Goal: Transaction & Acquisition: Purchase product/service

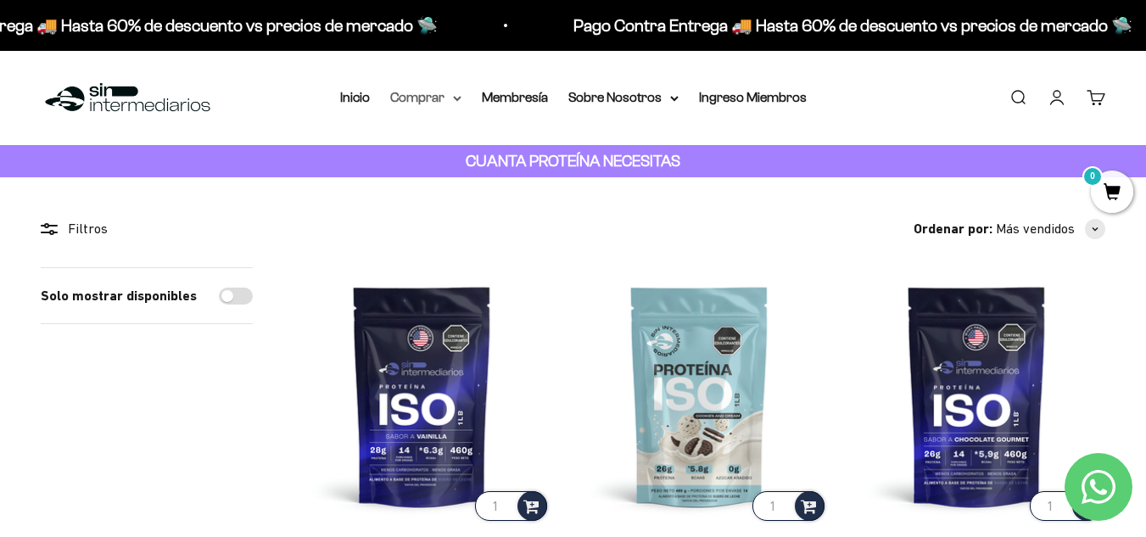
click at [458, 101] on icon at bounding box center [457, 99] width 8 height 6
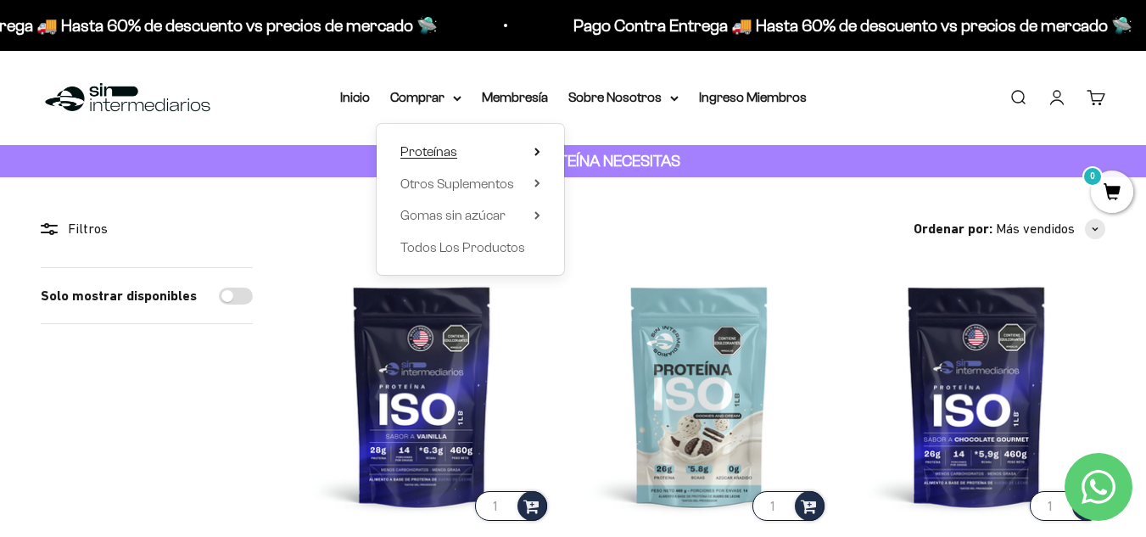
click at [536, 153] on icon at bounding box center [538, 152] width 6 height 8
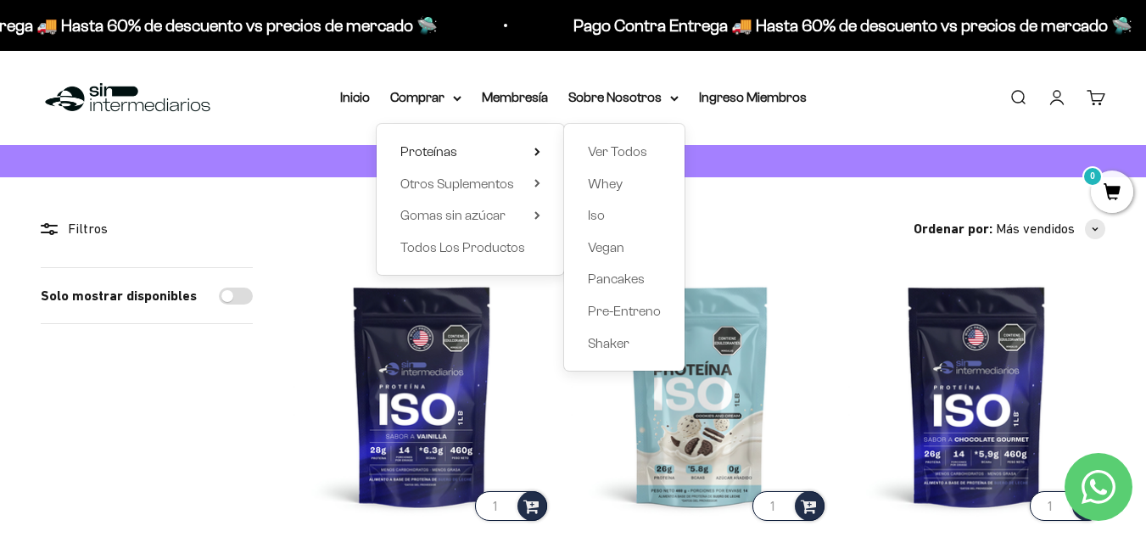
click at [612, 198] on div "Ver Todos Whey Iso Vegan Pancakes Pre-Entreno Shaker" at bounding box center [624, 247] width 120 height 247
click at [612, 192] on span "Whey" at bounding box center [605, 184] width 35 height 22
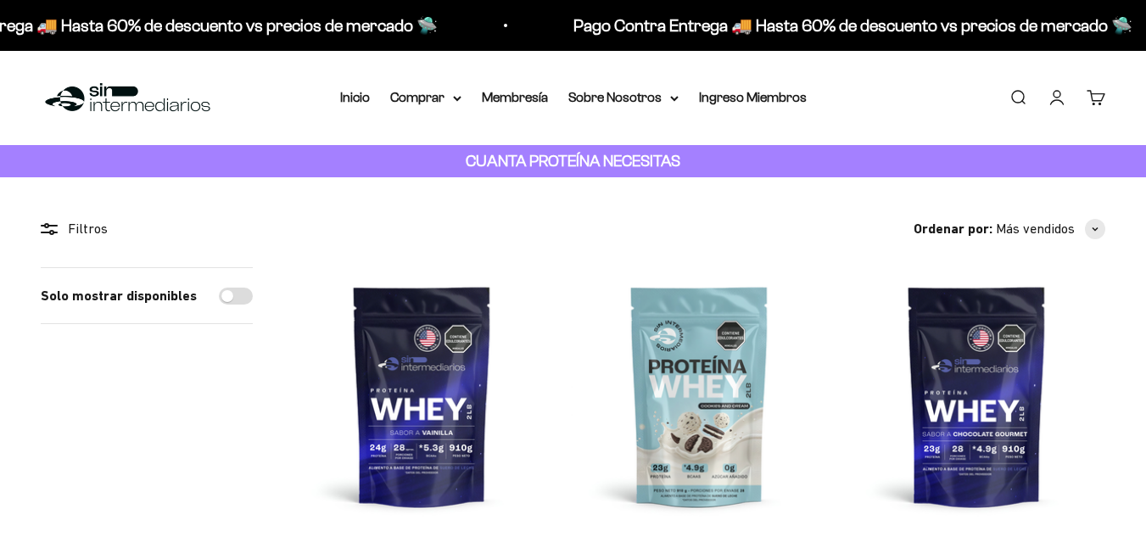
click at [1056, 93] on link "Iniciar sesión" at bounding box center [1057, 97] width 19 height 19
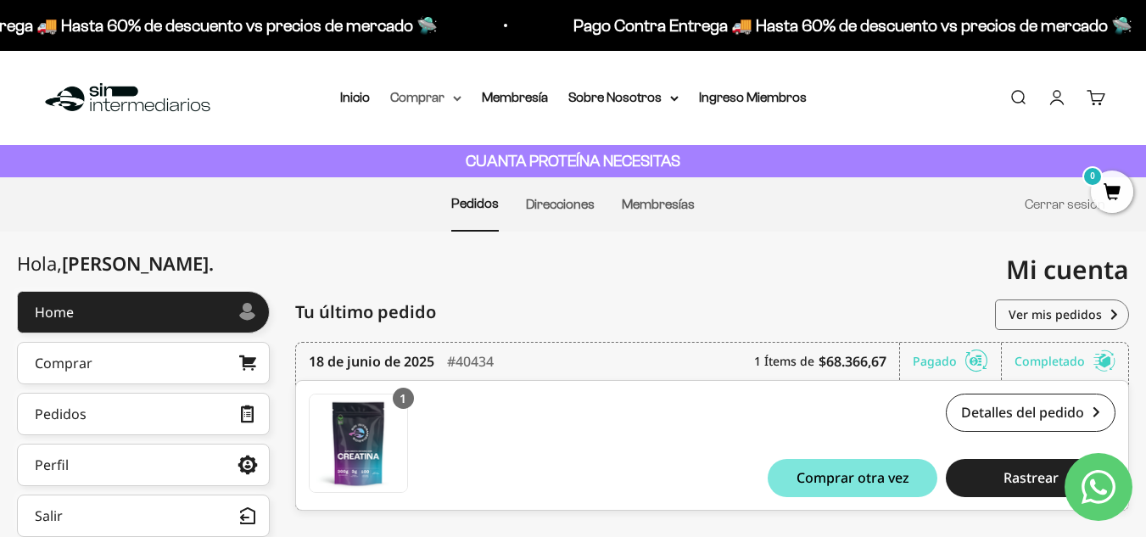
click at [446, 100] on summary "Comprar" at bounding box center [425, 98] width 71 height 22
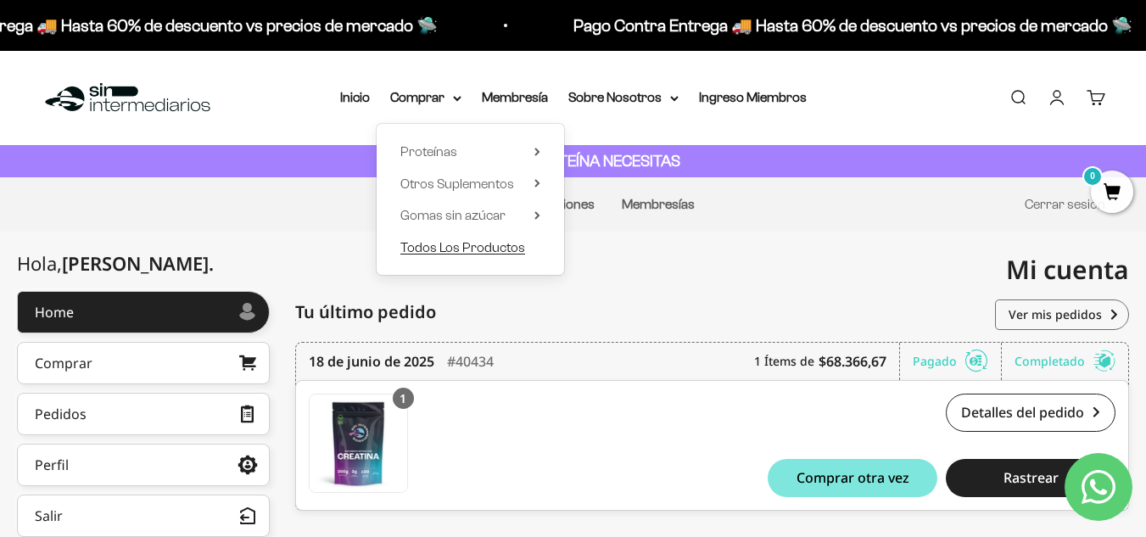
click at [474, 241] on span "Todos Los Productos" at bounding box center [463, 247] width 125 height 14
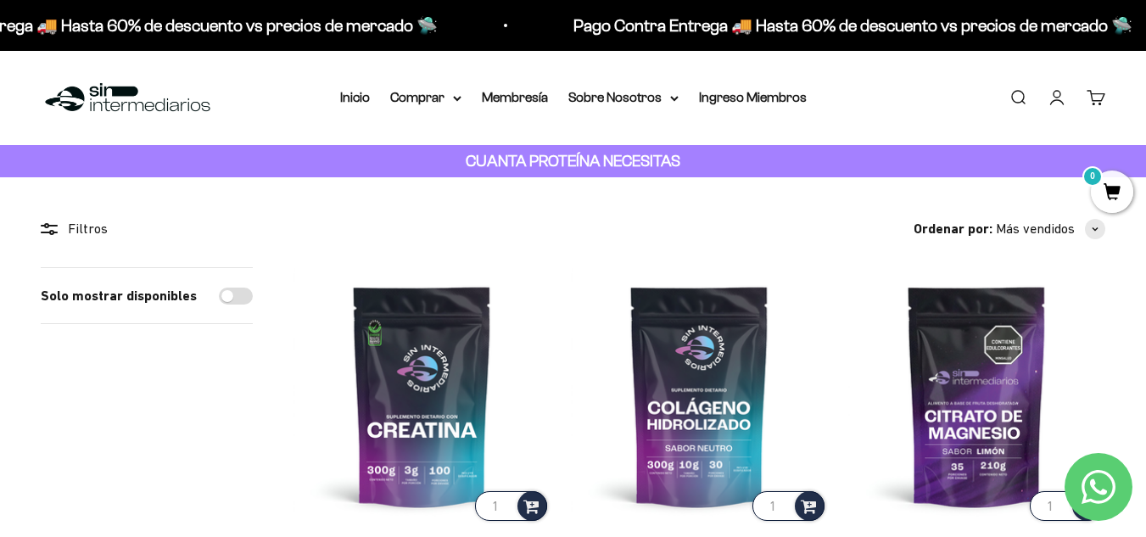
click at [469, 104] on nav "Inicio Comprar Proteínas Ver Todos Whey Iso Vegan" at bounding box center [573, 98] width 467 height 22
click at [450, 101] on summary "Comprar" at bounding box center [425, 98] width 71 height 22
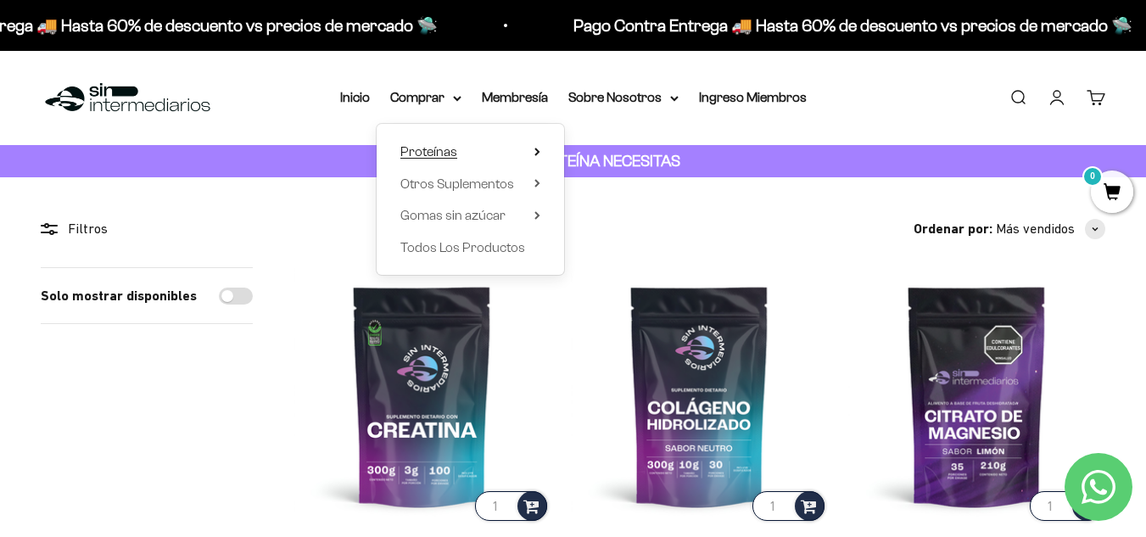
click at [535, 149] on icon at bounding box center [538, 152] width 6 height 8
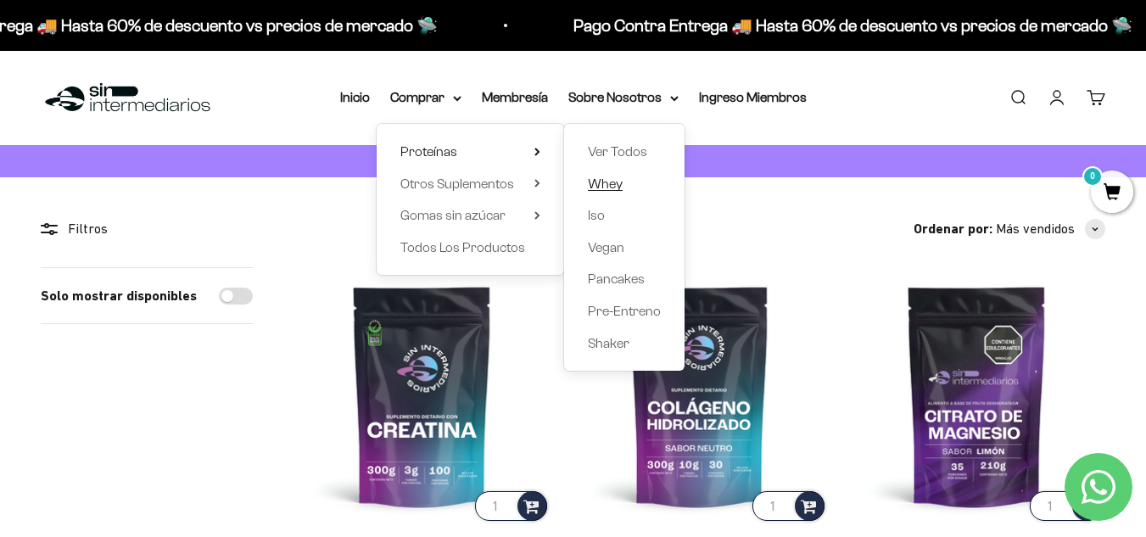
click at [608, 180] on span "Whey" at bounding box center [605, 184] width 35 height 14
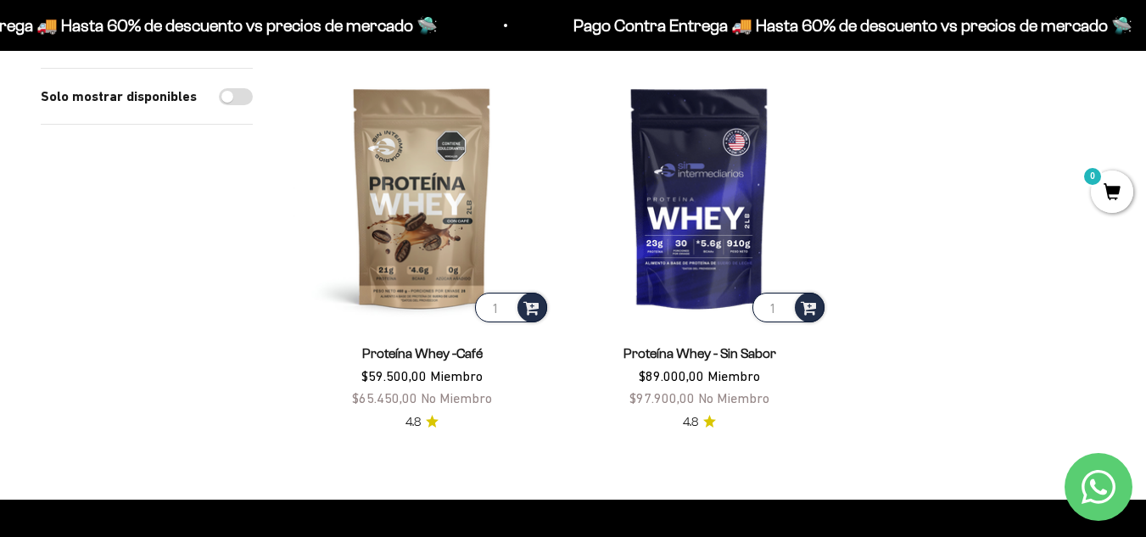
scroll to position [611, 0]
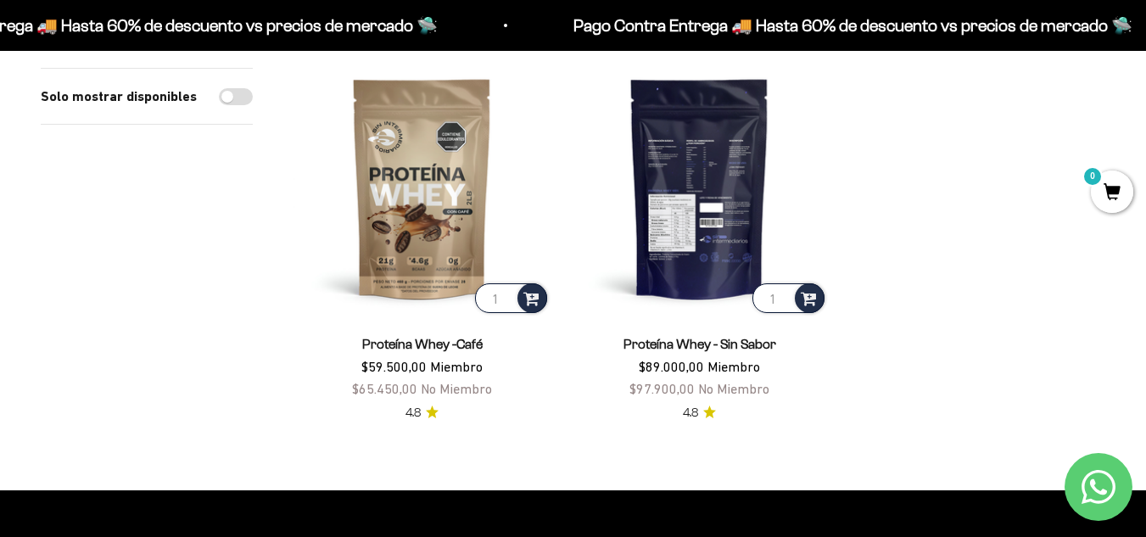
click at [727, 234] on img at bounding box center [699, 187] width 257 height 257
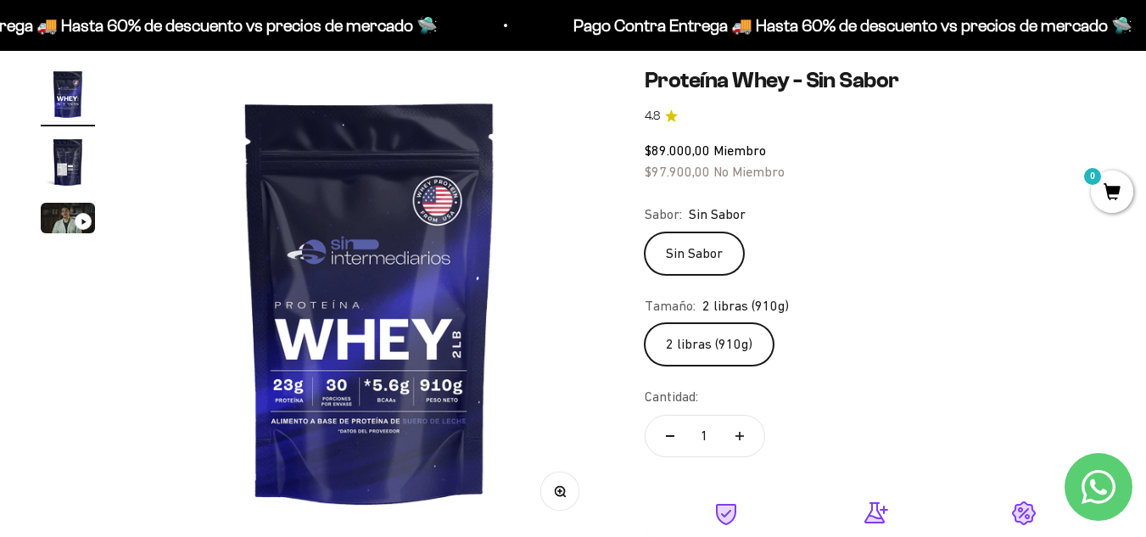
click at [738, 336] on label "2 libras (910g)" at bounding box center [709, 344] width 129 height 42
click at [645, 323] on input "2 libras (910g)" at bounding box center [644, 322] width 1 height 1
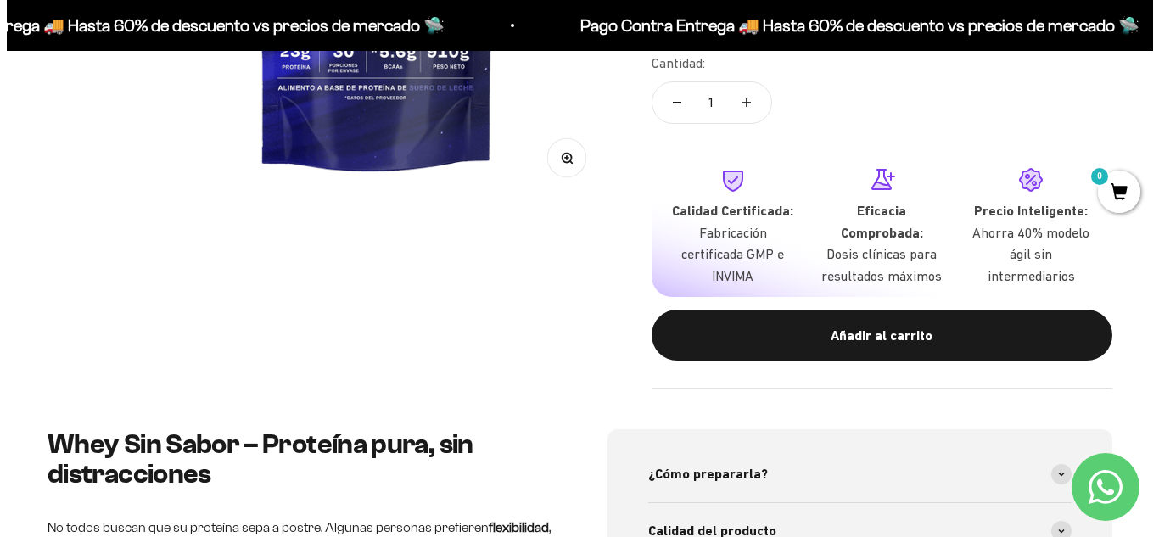
scroll to position [485, 0]
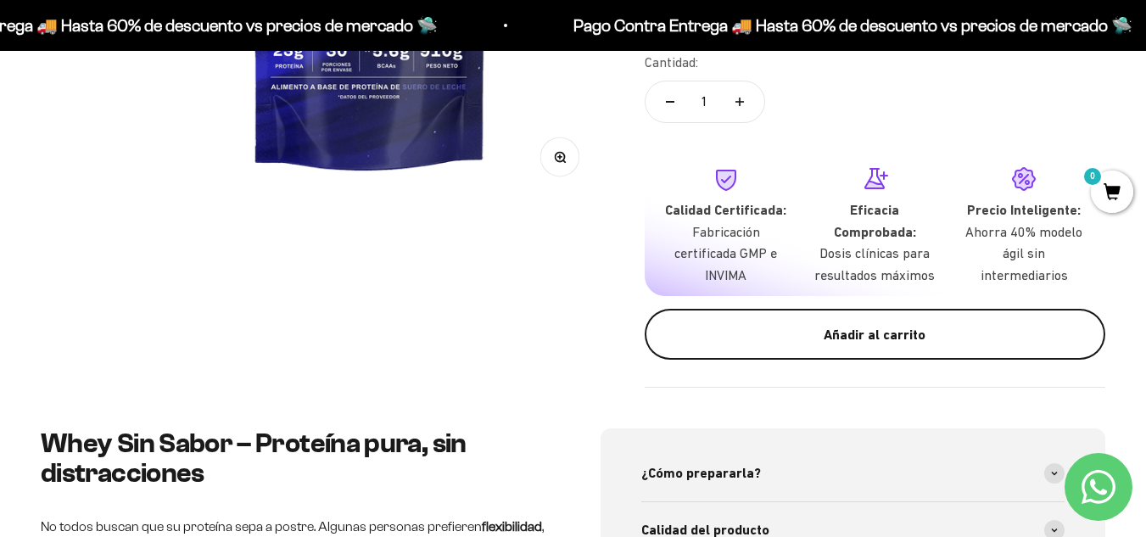
click at [849, 339] on div "Añadir al carrito" at bounding box center [875, 335] width 393 height 22
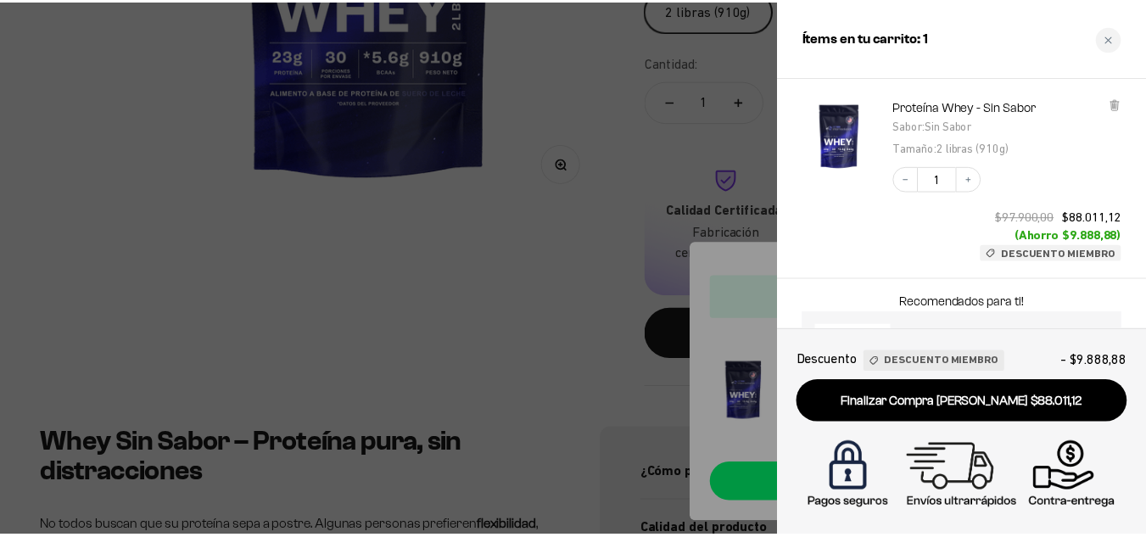
scroll to position [95, 0]
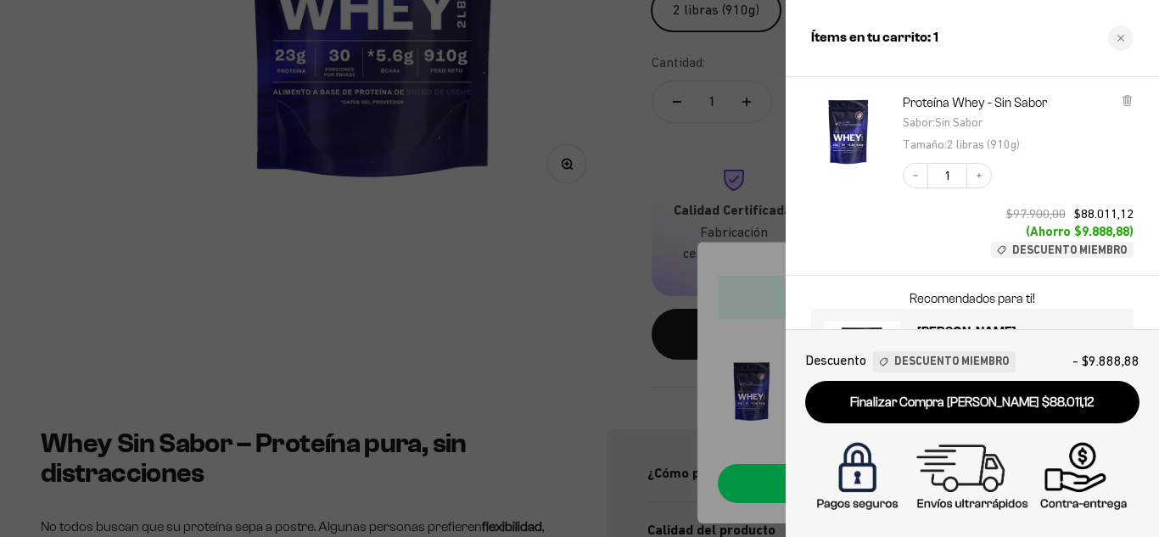
click at [600, 104] on div at bounding box center [579, 268] width 1159 height 537
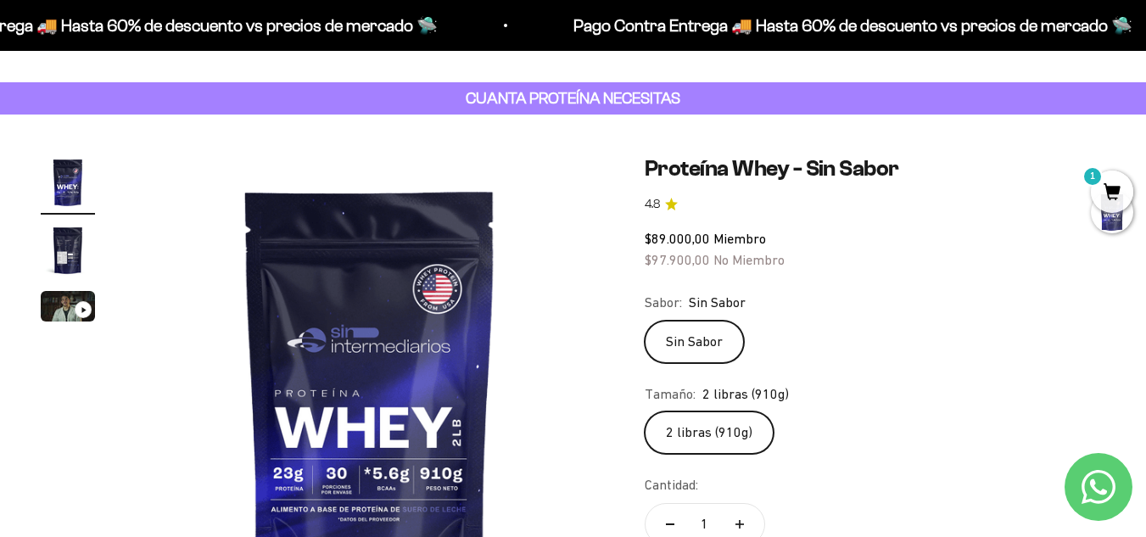
scroll to position [0, 0]
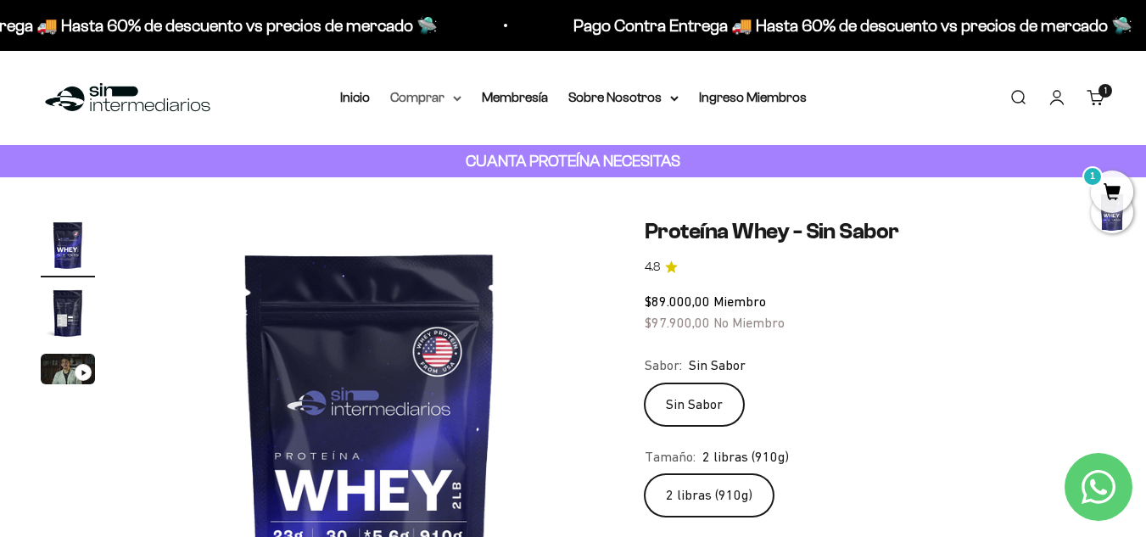
click at [423, 102] on summary "Comprar" at bounding box center [425, 98] width 71 height 22
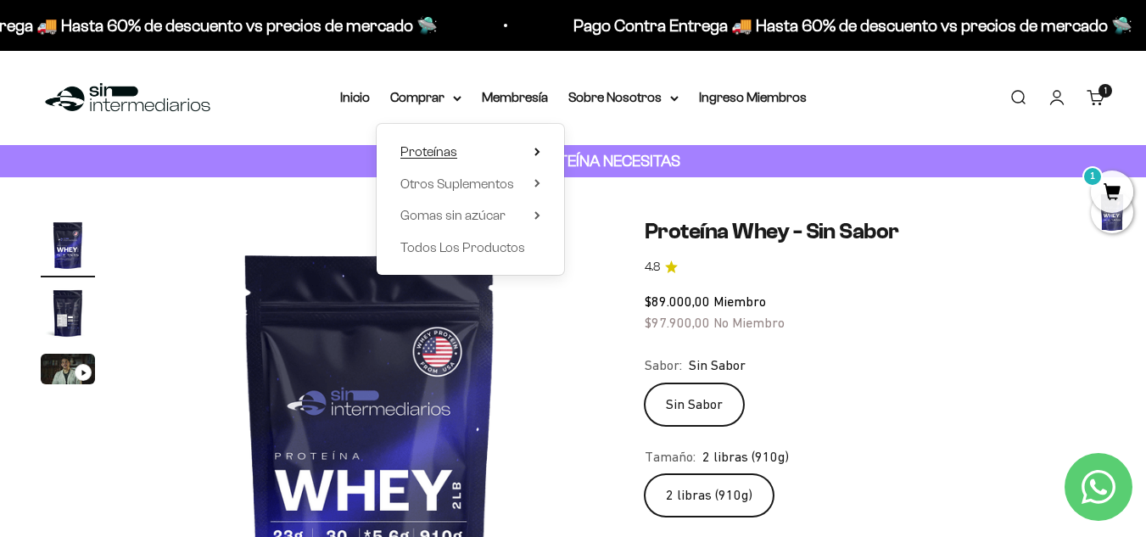
click at [540, 148] on icon at bounding box center [538, 152] width 6 height 8
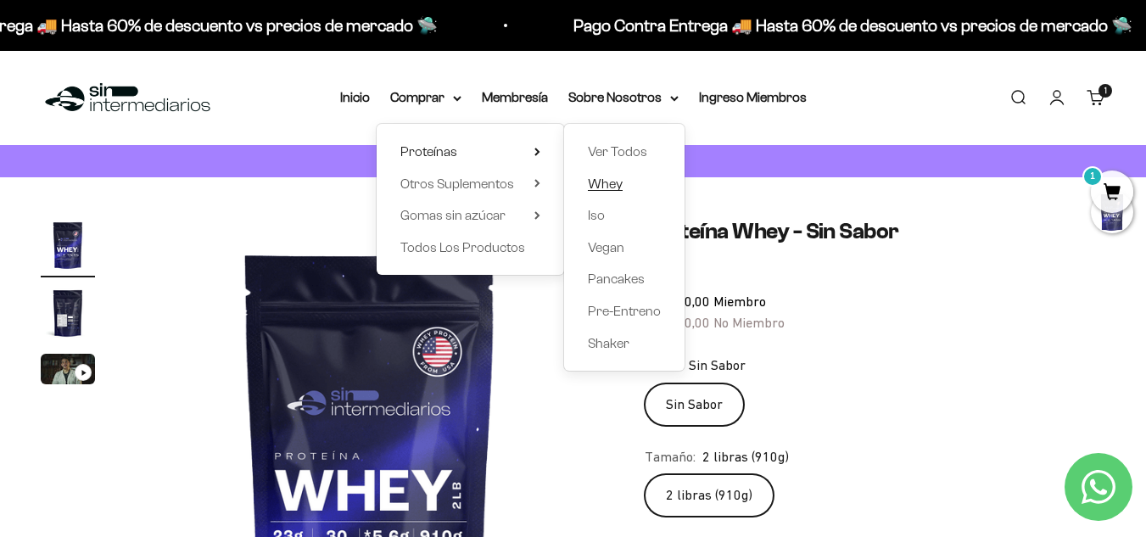
click at [602, 173] on span "Whey" at bounding box center [605, 184] width 35 height 22
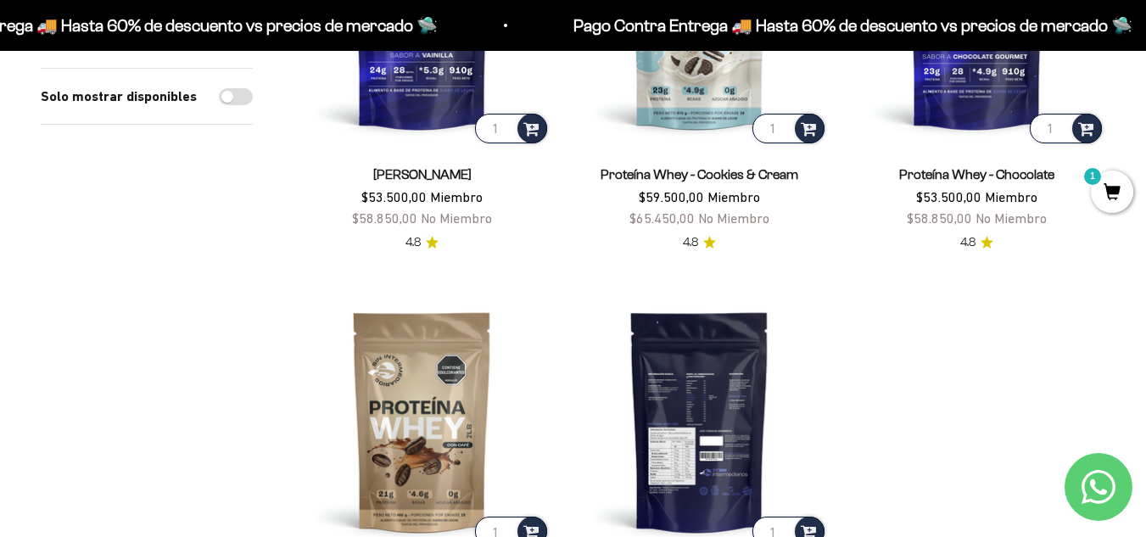
scroll to position [250, 0]
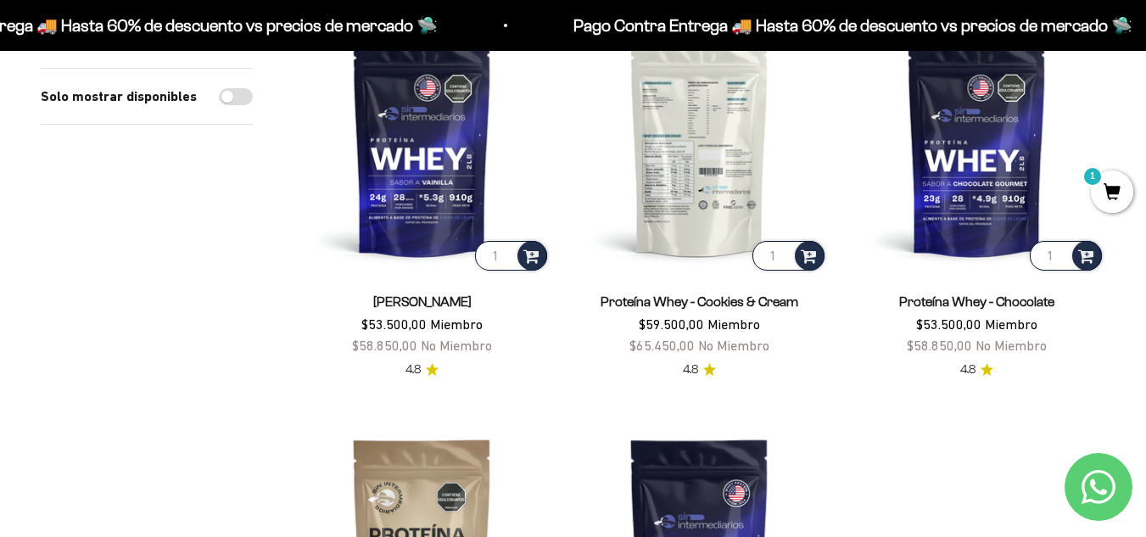
click at [672, 227] on img at bounding box center [699, 145] width 257 height 257
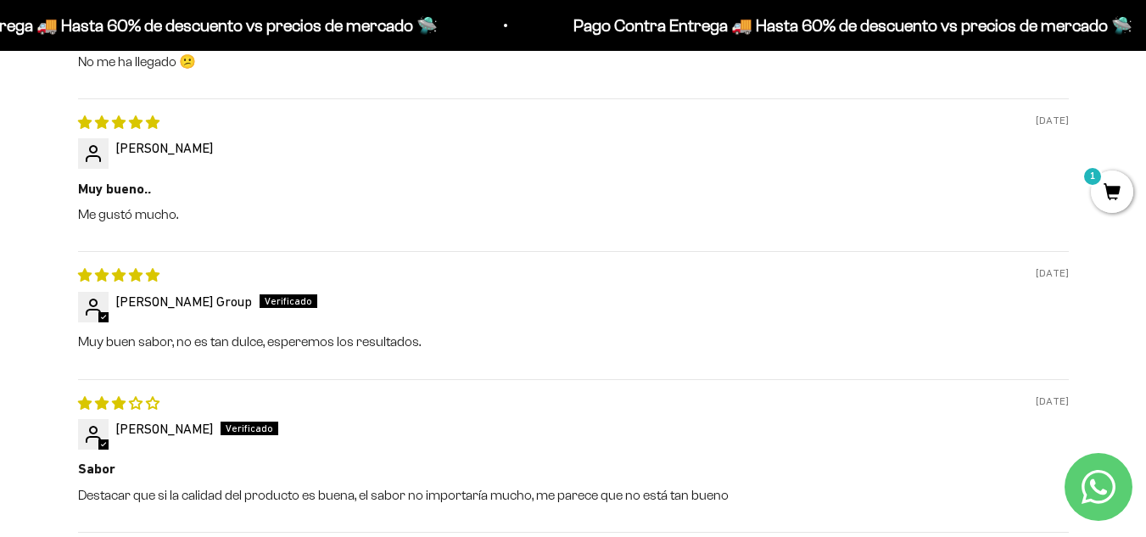
scroll to position [2588, 0]
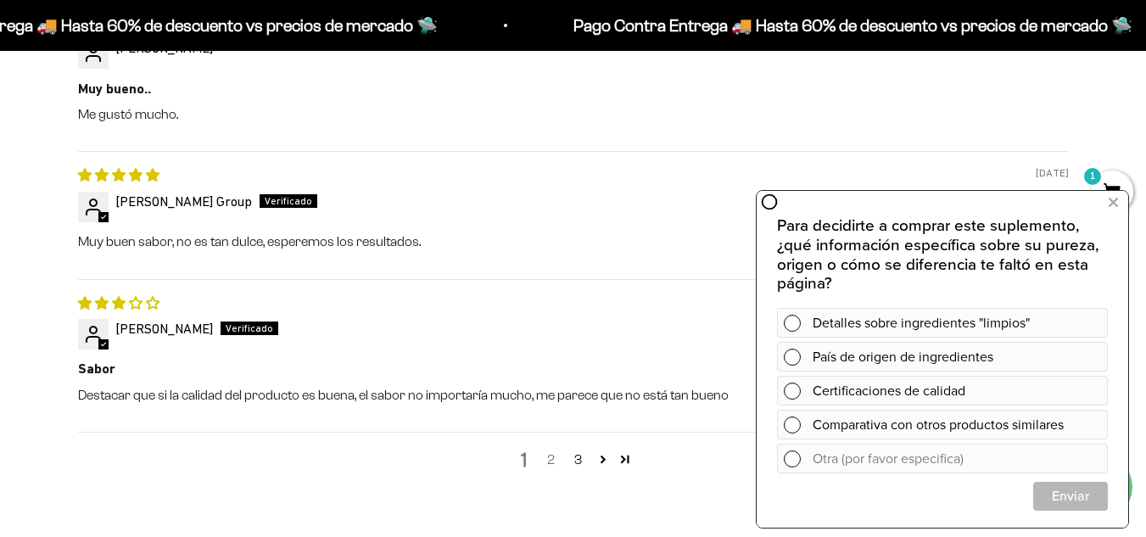
click at [546, 450] on link "2" at bounding box center [551, 460] width 27 height 20
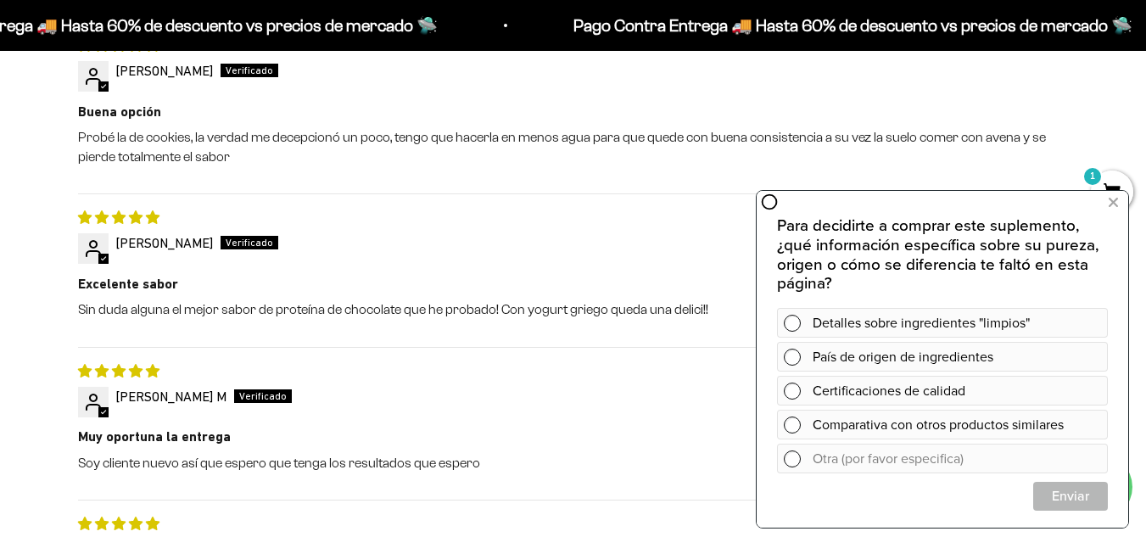
scroll to position [2213, 0]
click at [1116, 199] on icon at bounding box center [1113, 203] width 9 height 22
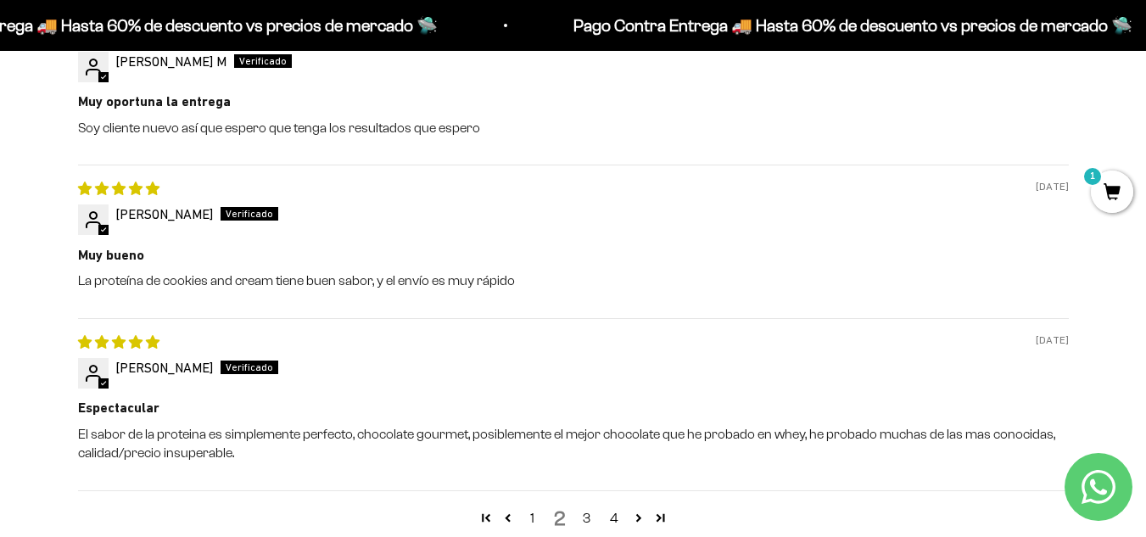
scroll to position [2598, 0]
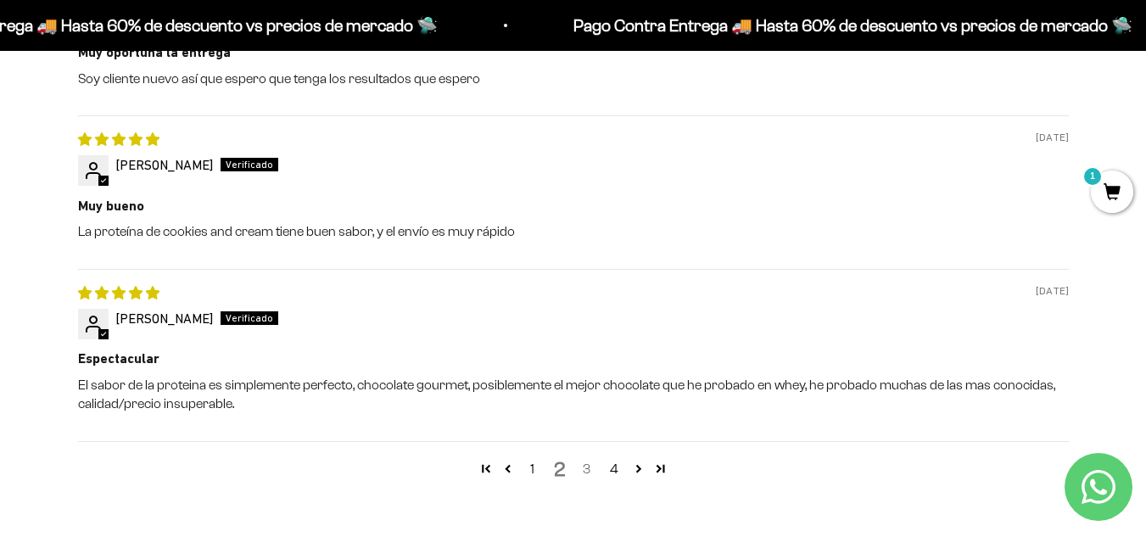
click at [590, 459] on link "3" at bounding box center [587, 469] width 27 height 20
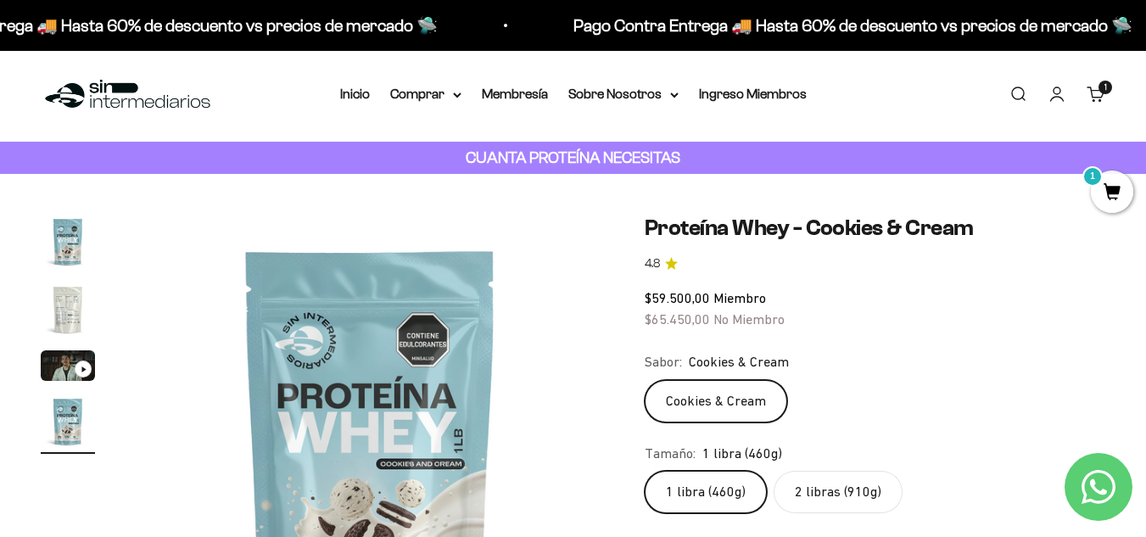
scroll to position [0, 0]
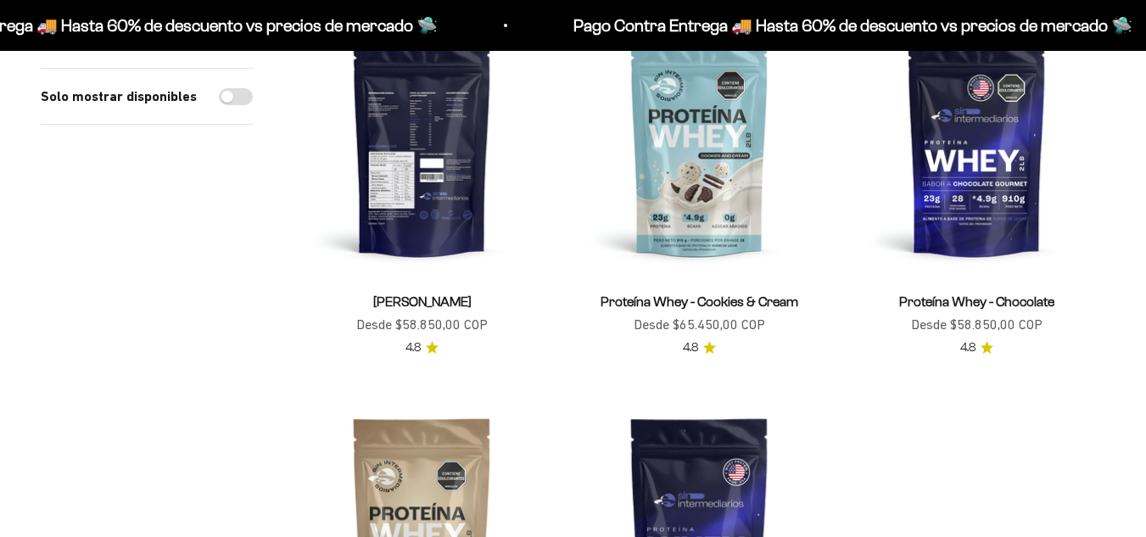
scroll to position [250, 0]
click at [434, 242] on img at bounding box center [422, 145] width 257 height 257
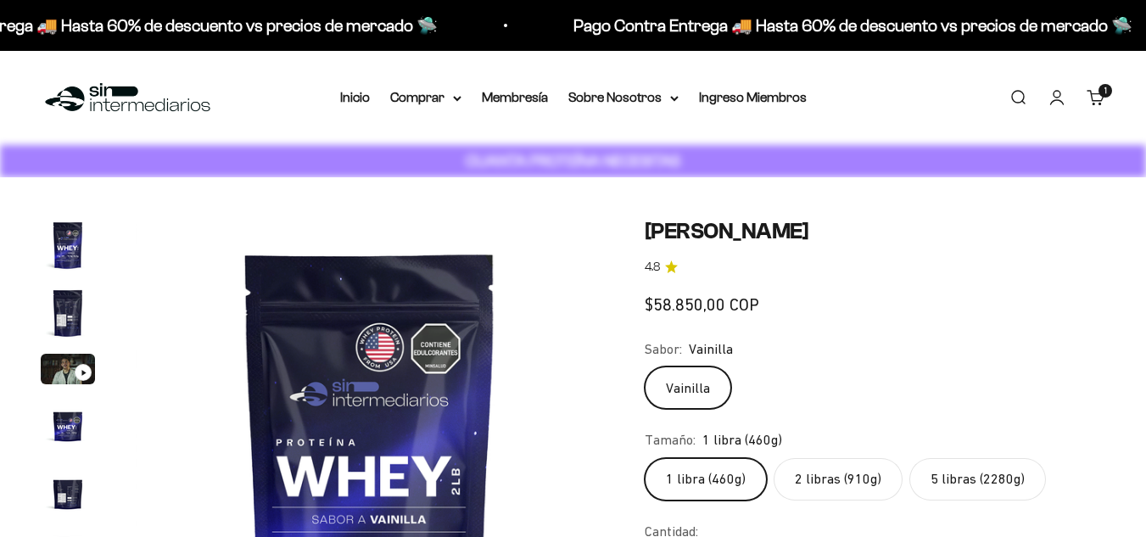
scroll to position [23, 0]
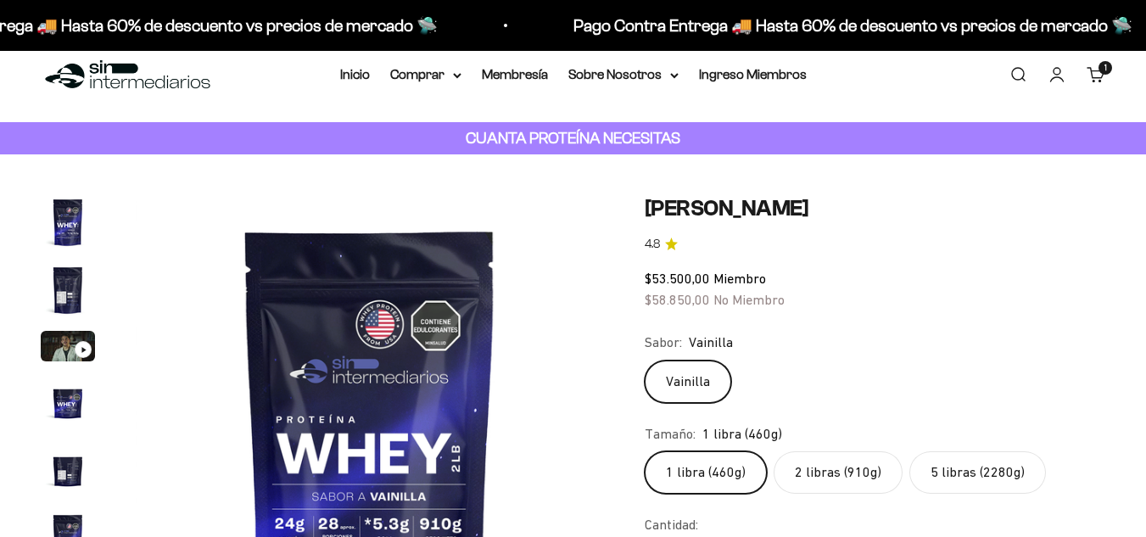
click at [988, 451] on label "5 libras (2280g)" at bounding box center [978, 472] width 137 height 42
click at [645, 451] on input "5 libras (2280g)" at bounding box center [644, 451] width 1 height 1
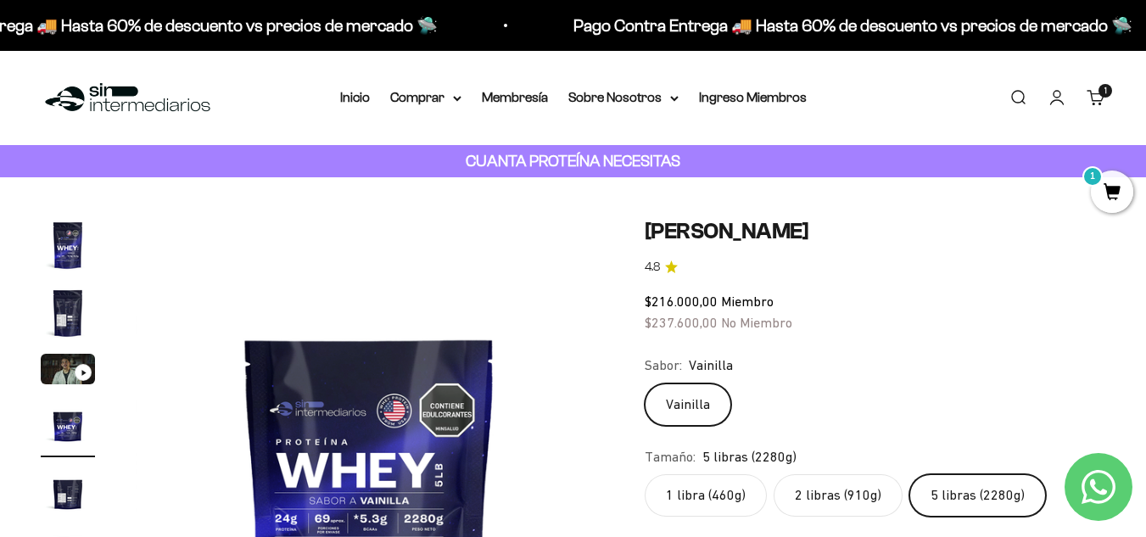
click at [804, 484] on label "2 libras (910g)" at bounding box center [838, 495] width 129 height 42
click at [645, 474] on input "2 libras (910g)" at bounding box center [644, 473] width 1 height 1
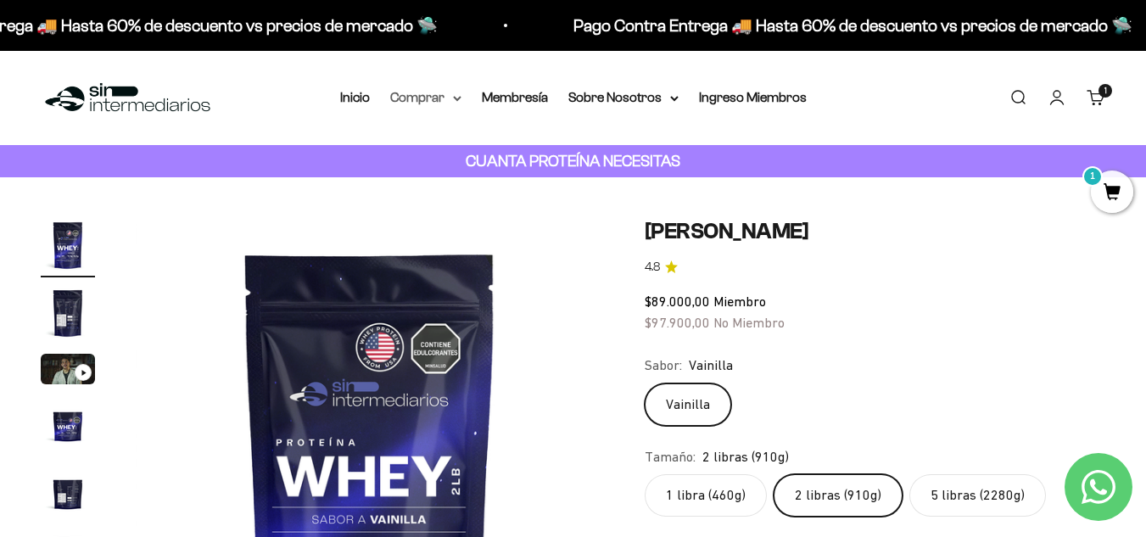
click at [448, 104] on summary "Comprar" at bounding box center [425, 98] width 71 height 22
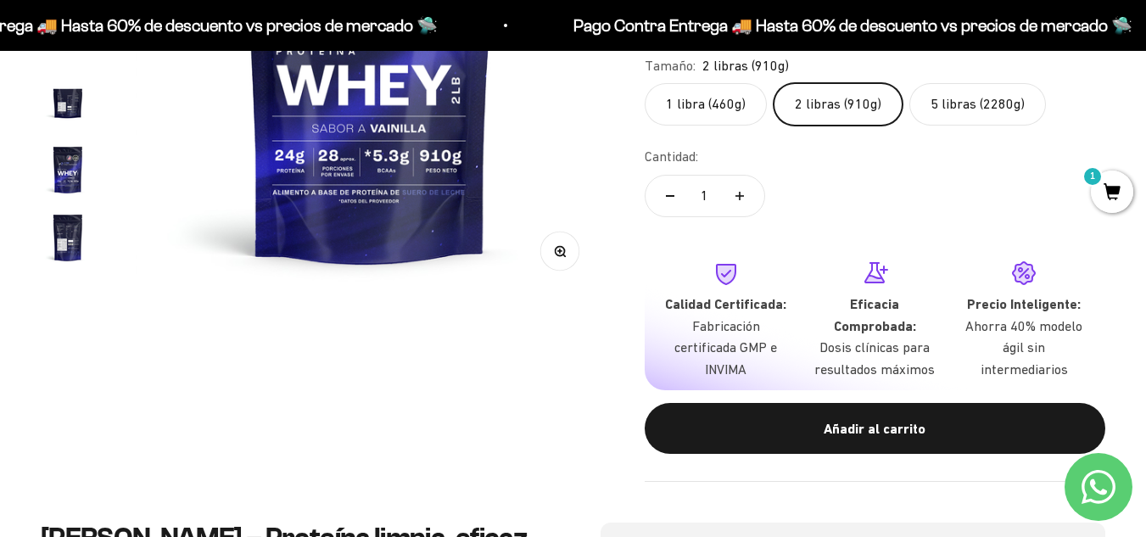
scroll to position [469, 0]
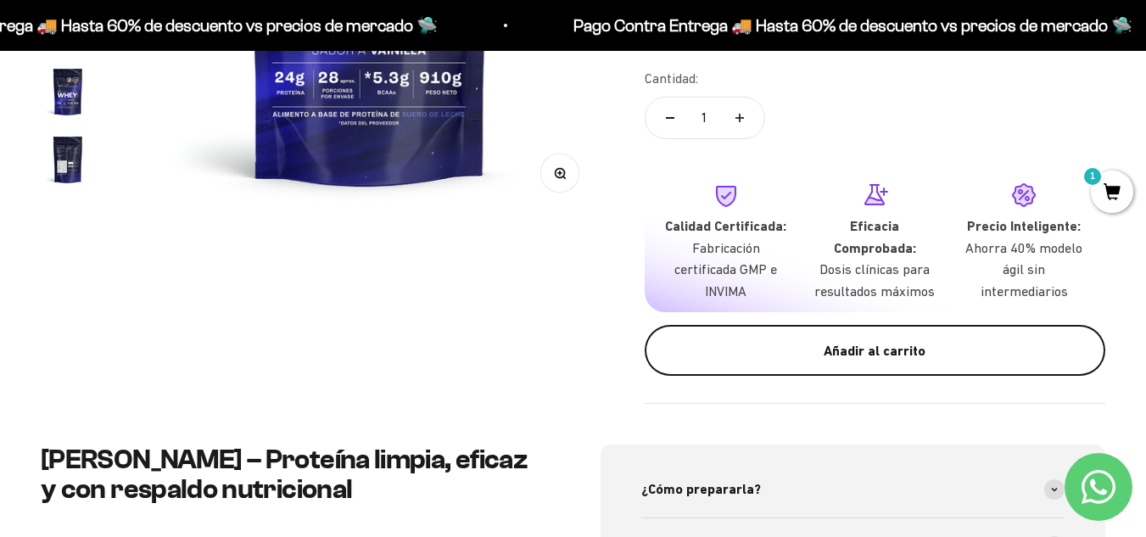
click at [816, 361] on div "Añadir al carrito" at bounding box center [875, 351] width 393 height 22
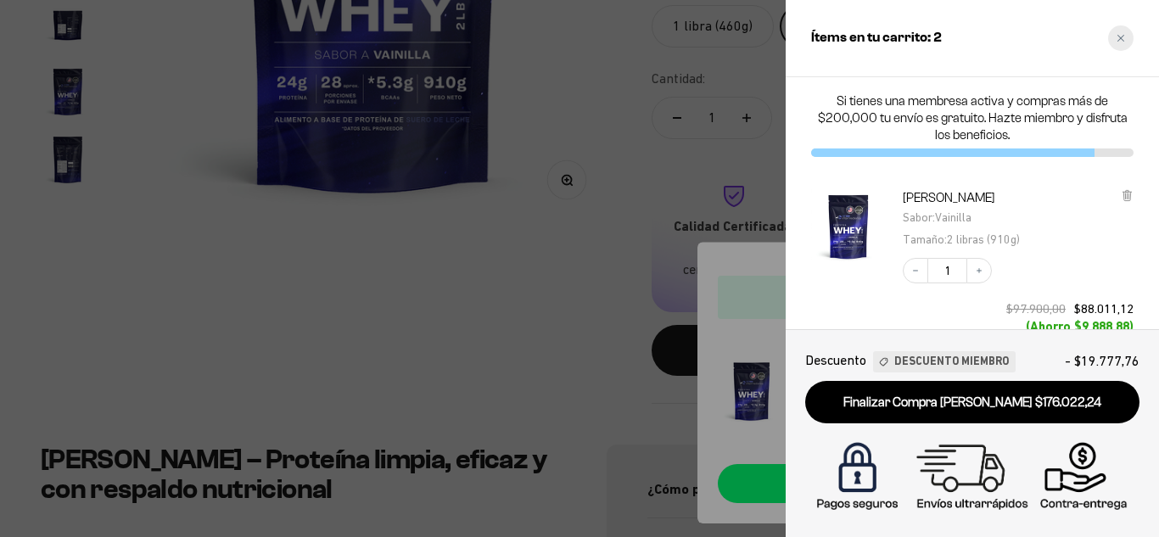
click at [1118, 41] on icon "Close cart" at bounding box center [1121, 38] width 7 height 7
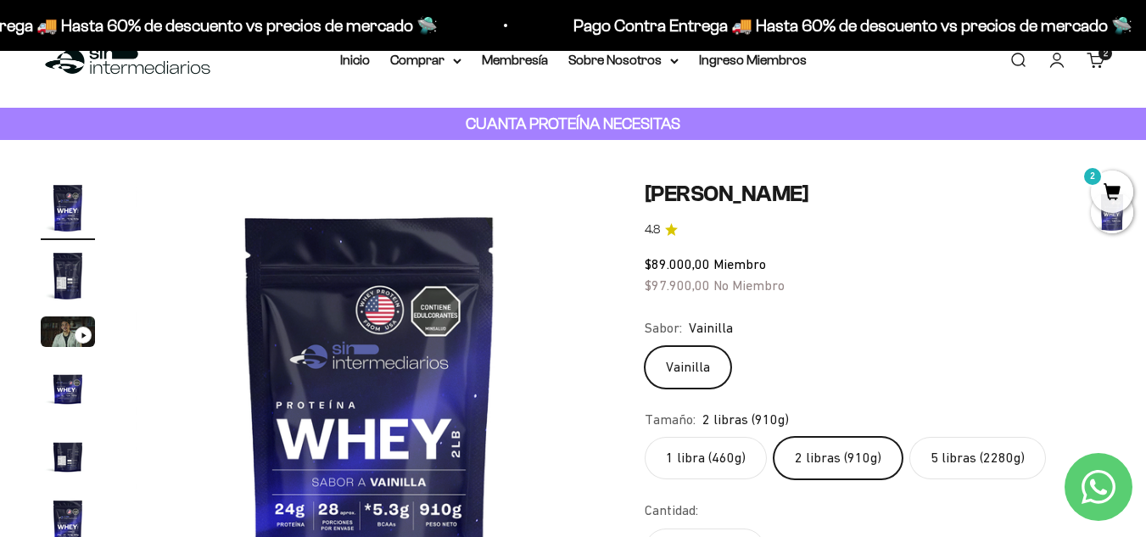
scroll to position [0, 0]
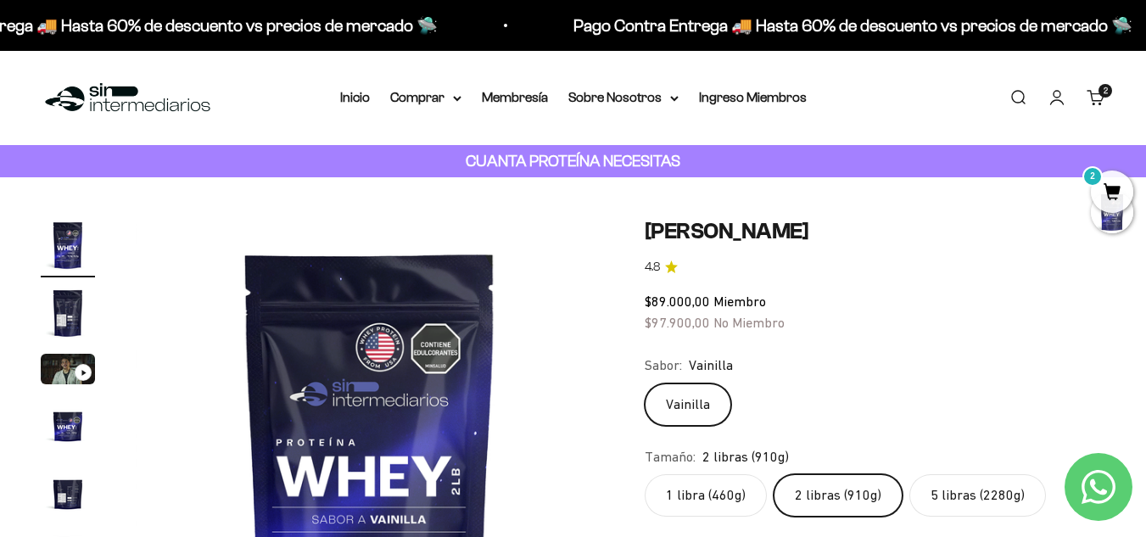
click at [463, 83] on div "Menú Buscar Inicio Comprar Proteínas Ver Todos Whey Iso Vegan Pancakes Pre-Entr…" at bounding box center [573, 98] width 1146 height 94
click at [453, 100] on icon at bounding box center [457, 99] width 8 height 6
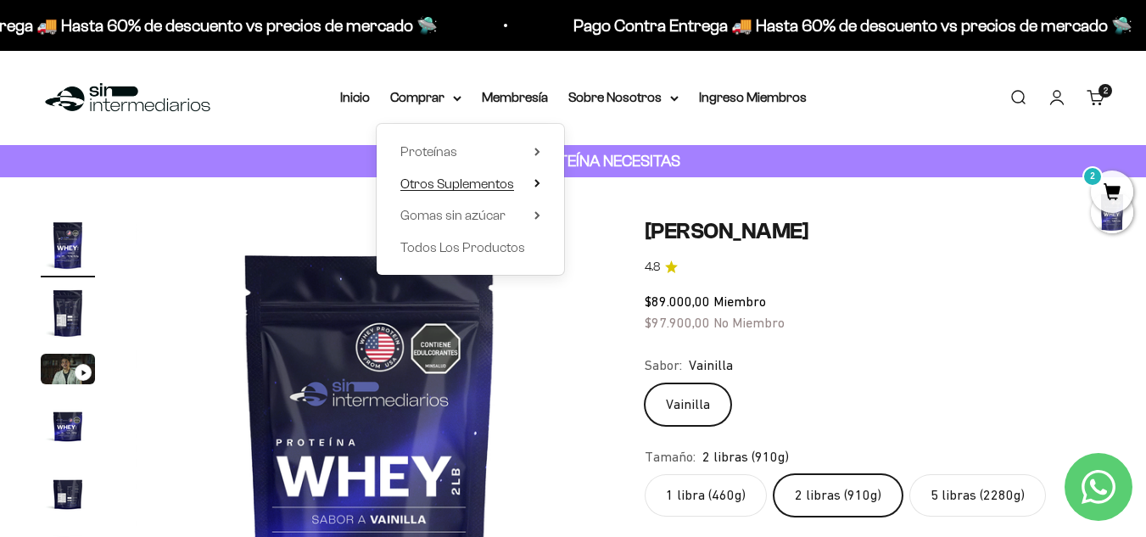
click at [538, 182] on icon at bounding box center [538, 183] width 6 height 8
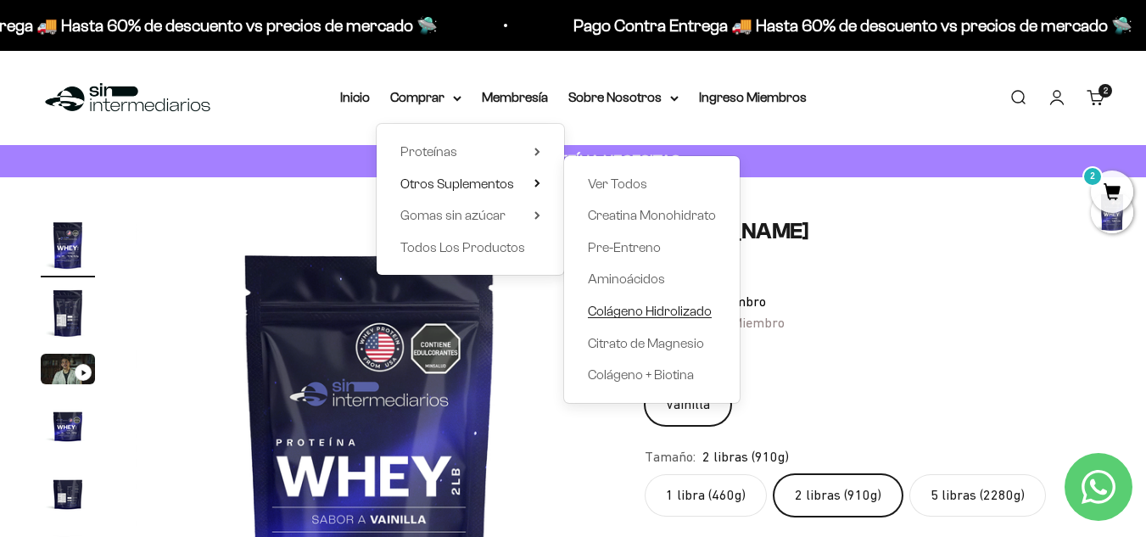
click at [637, 305] on span "Colágeno Hidrolizado" at bounding box center [650, 311] width 124 height 14
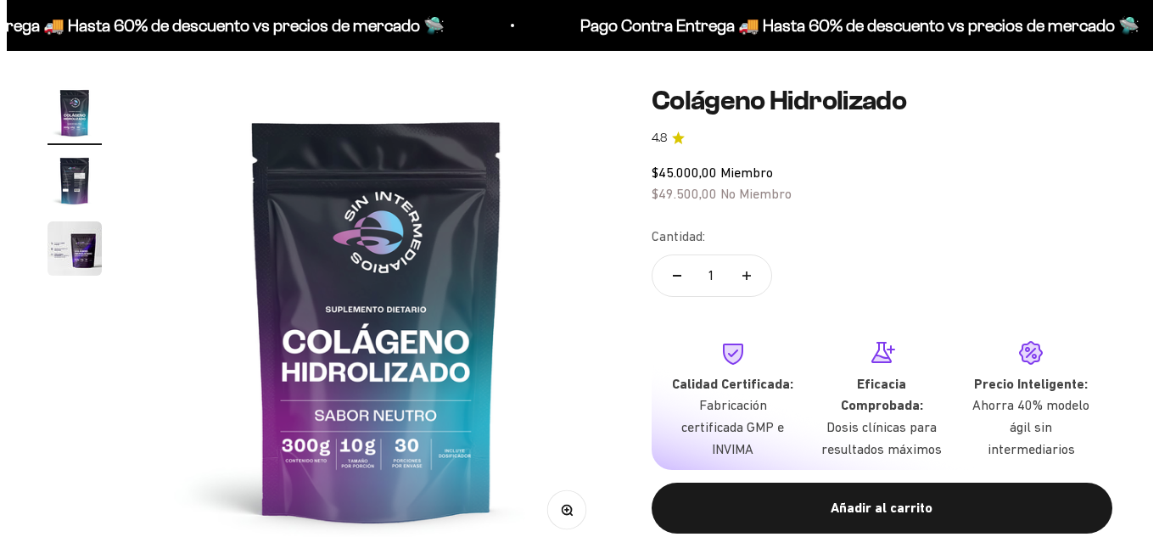
scroll to position [171, 0]
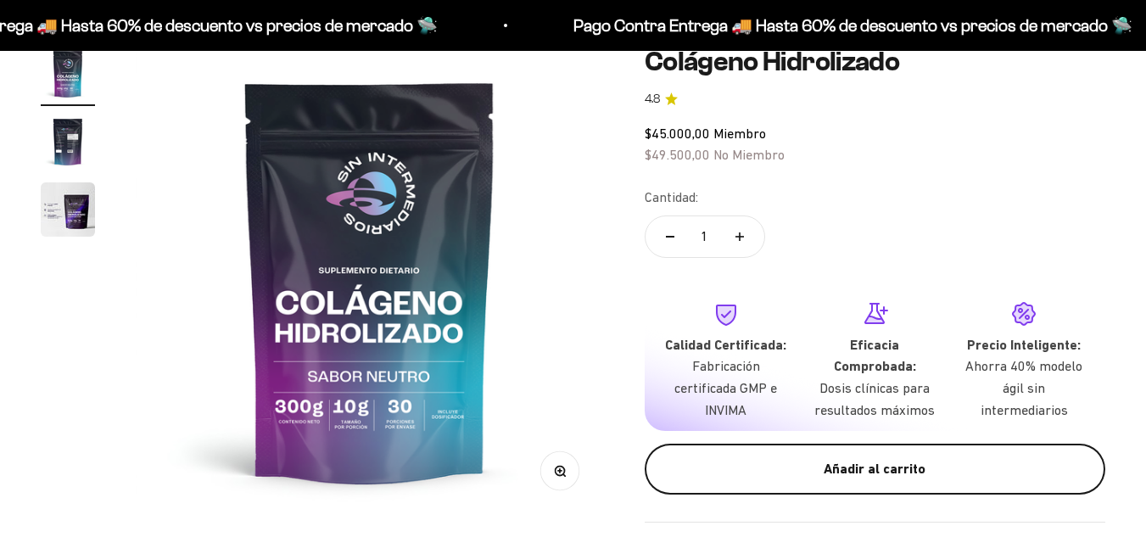
click at [820, 481] on button "Añadir al carrito" at bounding box center [875, 469] width 461 height 51
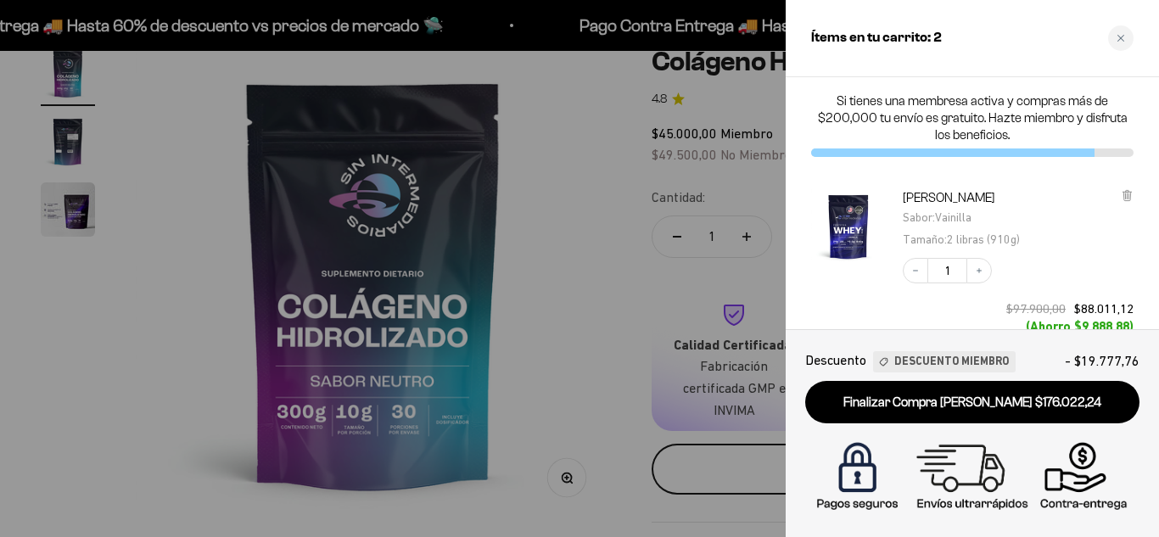
scroll to position [0, 0]
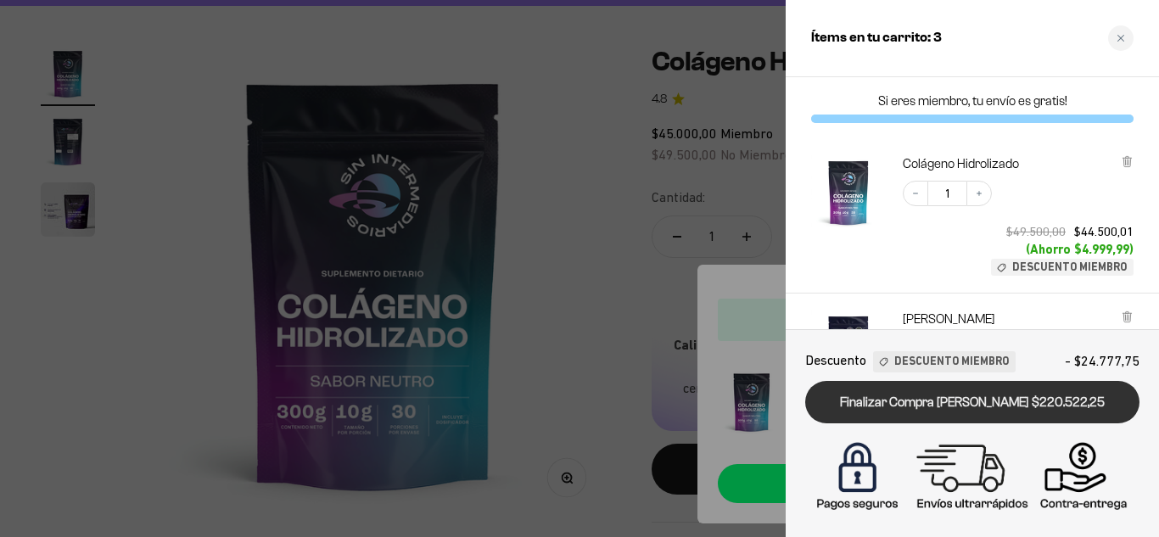
click at [917, 414] on link "Finalizar Compra Segura $220.522,25" at bounding box center [972, 402] width 334 height 43
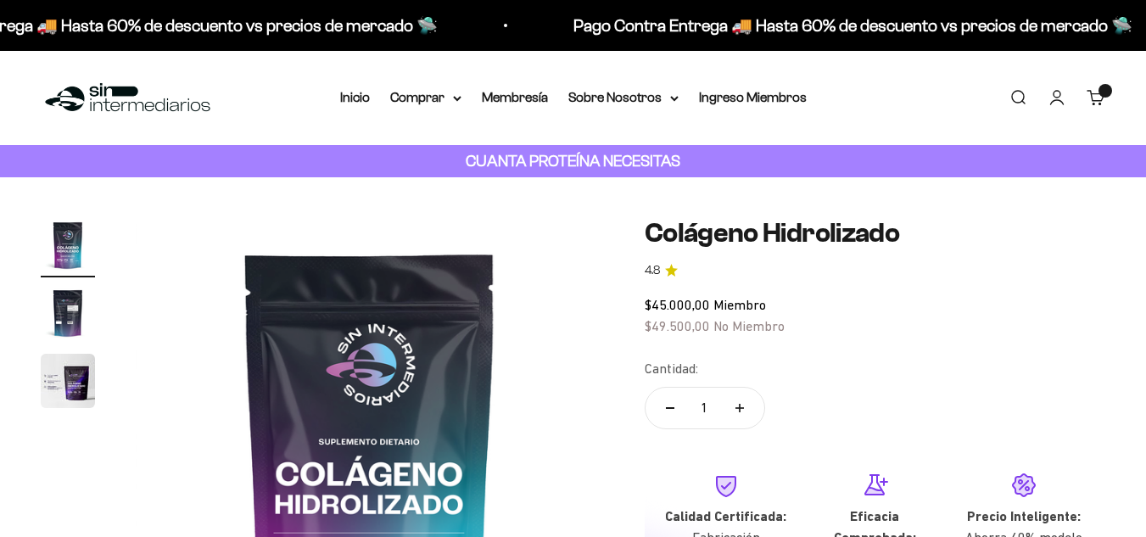
click at [1106, 88] on link "Carrito 2 artículos 2" at bounding box center [1096, 97] width 19 height 19
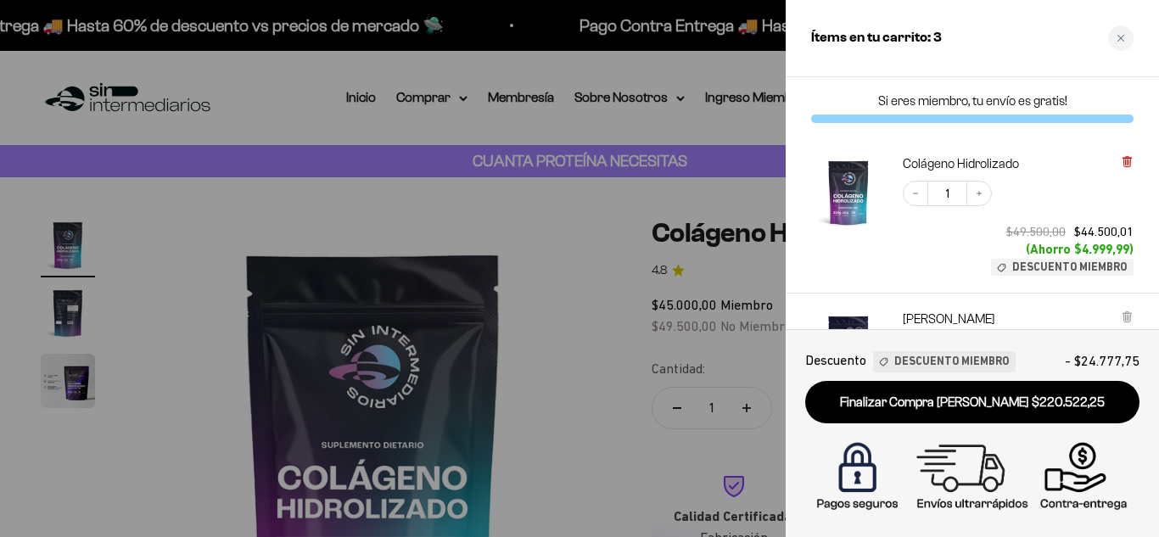
click at [1123, 165] on icon at bounding box center [1127, 161] width 13 height 13
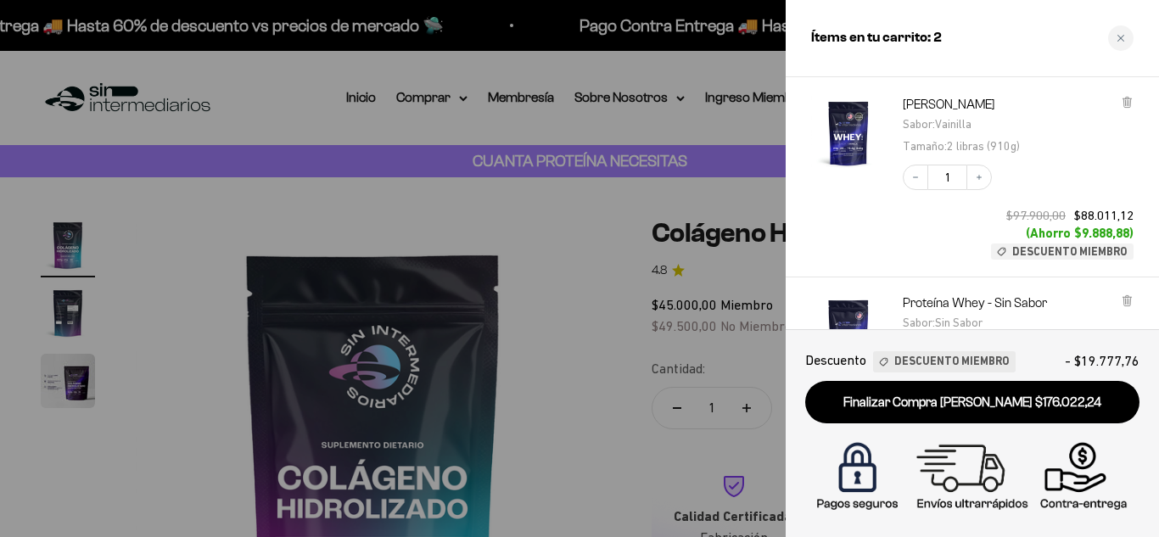
scroll to position [75, 0]
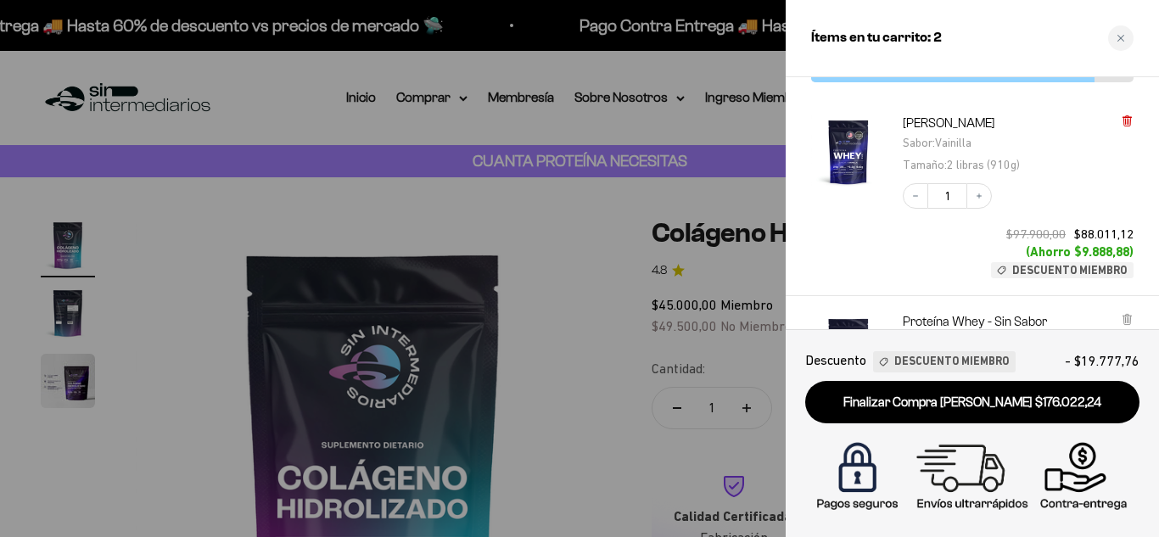
click at [1133, 118] on icon at bounding box center [1127, 121] width 13 height 13
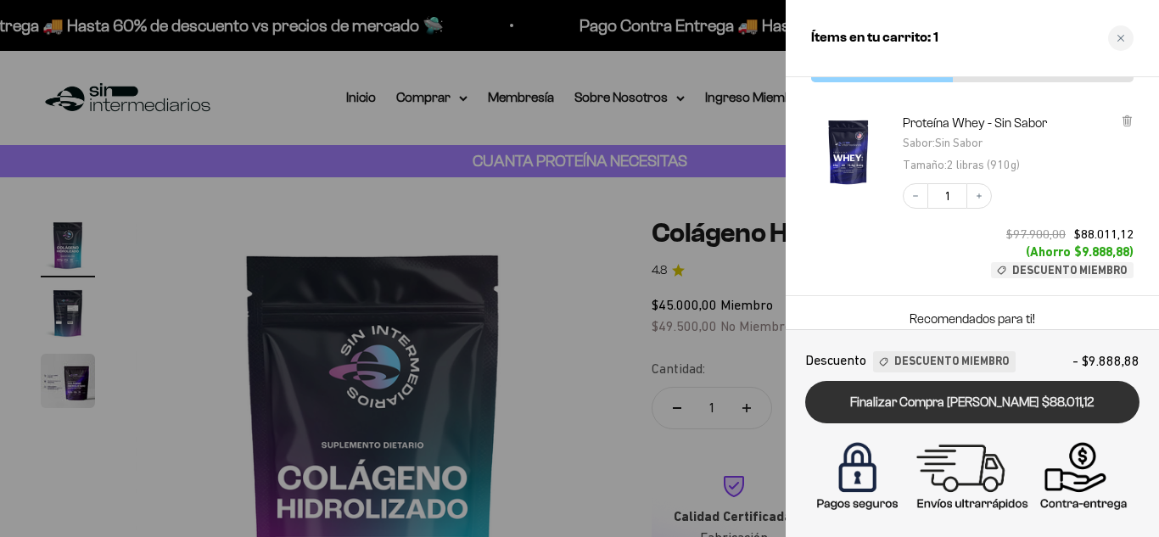
click at [1047, 401] on link "Finalizar Compra [PERSON_NAME] $88.011,12" at bounding box center [972, 402] width 334 height 43
